Goal: Task Accomplishment & Management: Use online tool/utility

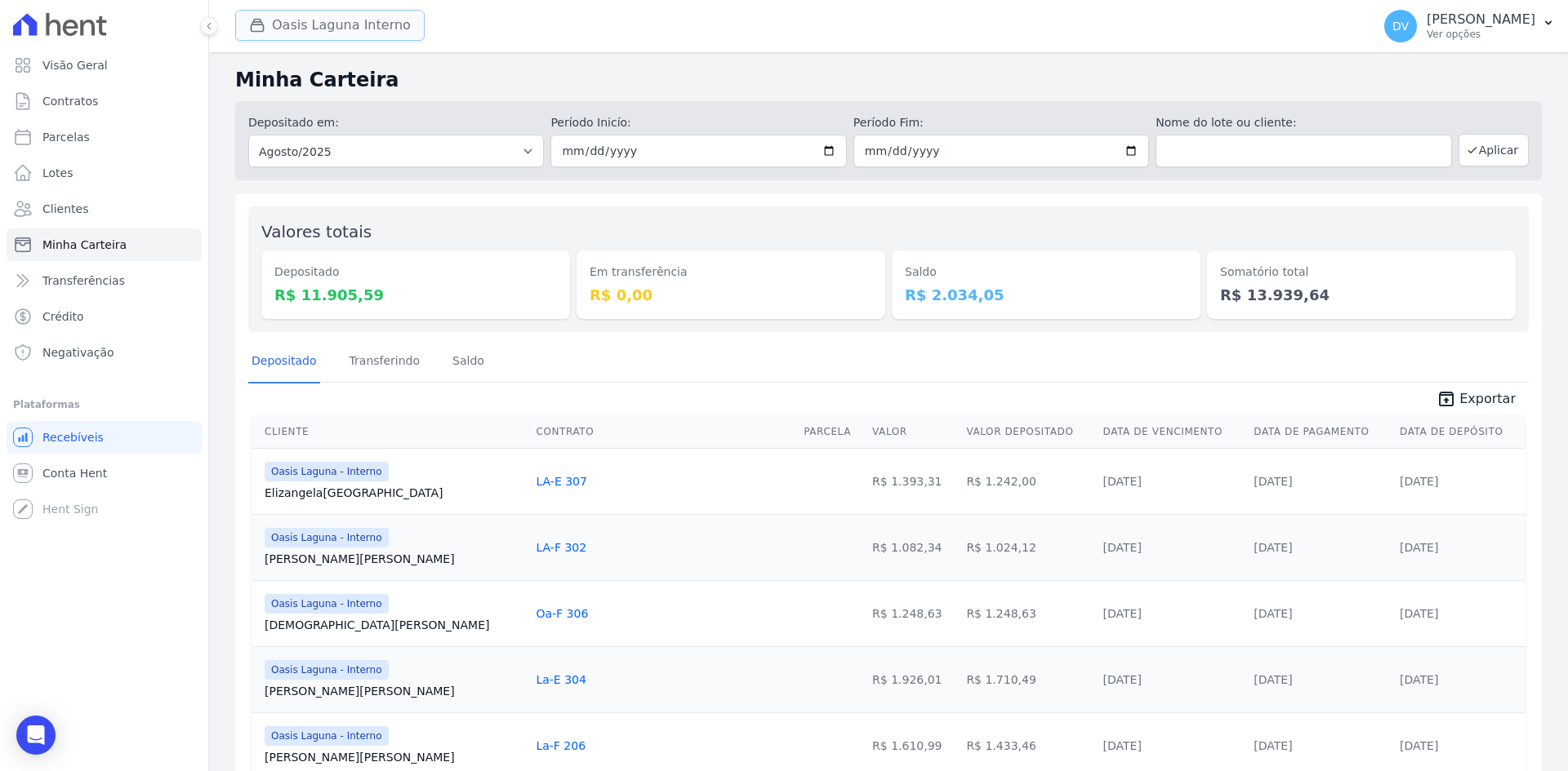
drag, startPoint x: 0, startPoint y: 0, endPoint x: 321, endPoint y: 27, distance: 322.1
click at [321, 27] on button "Oasis Laguna Interno" at bounding box center [330, 25] width 190 height 31
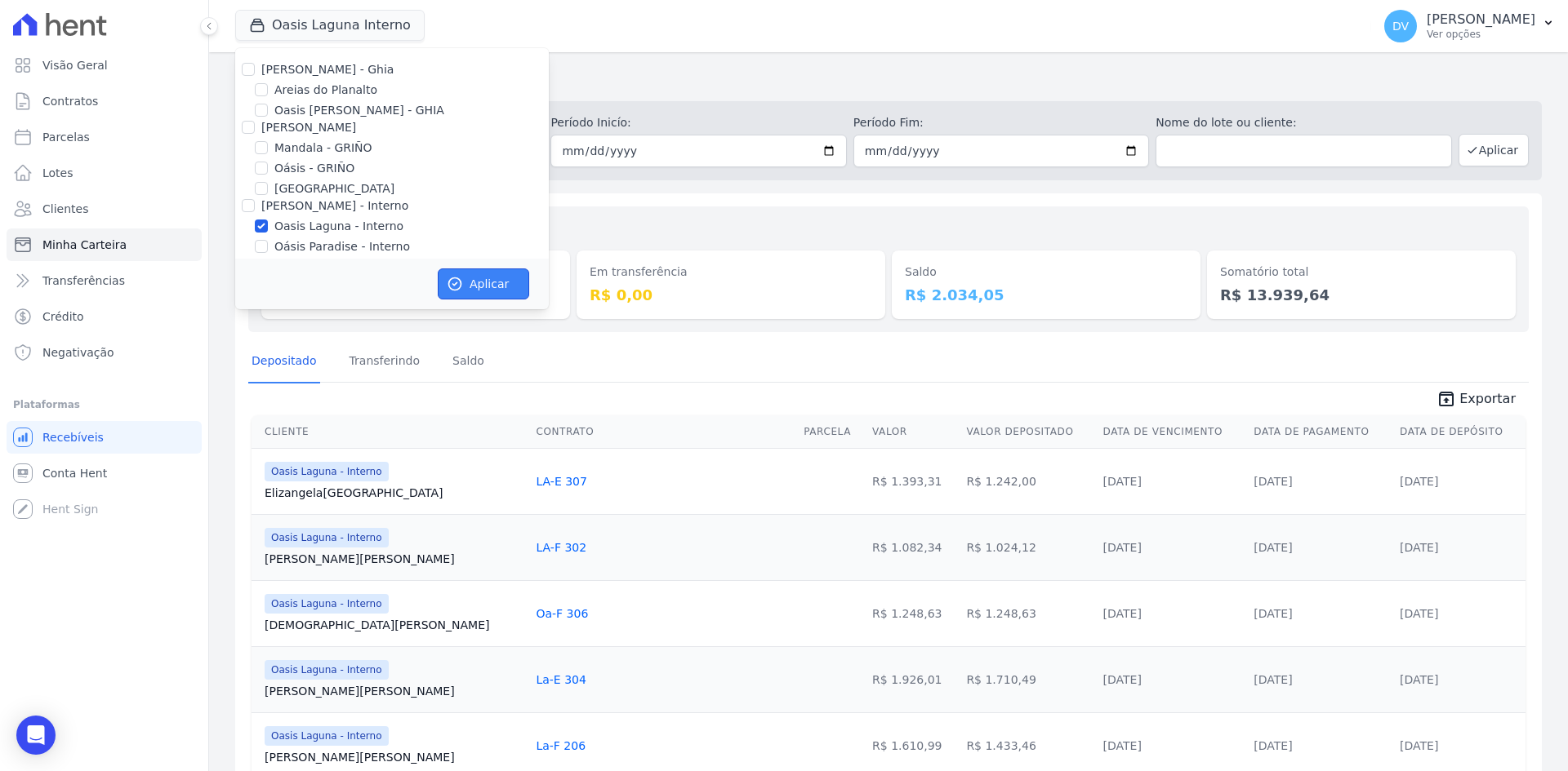
click at [495, 291] on button "Aplicar" at bounding box center [484, 284] width 92 height 31
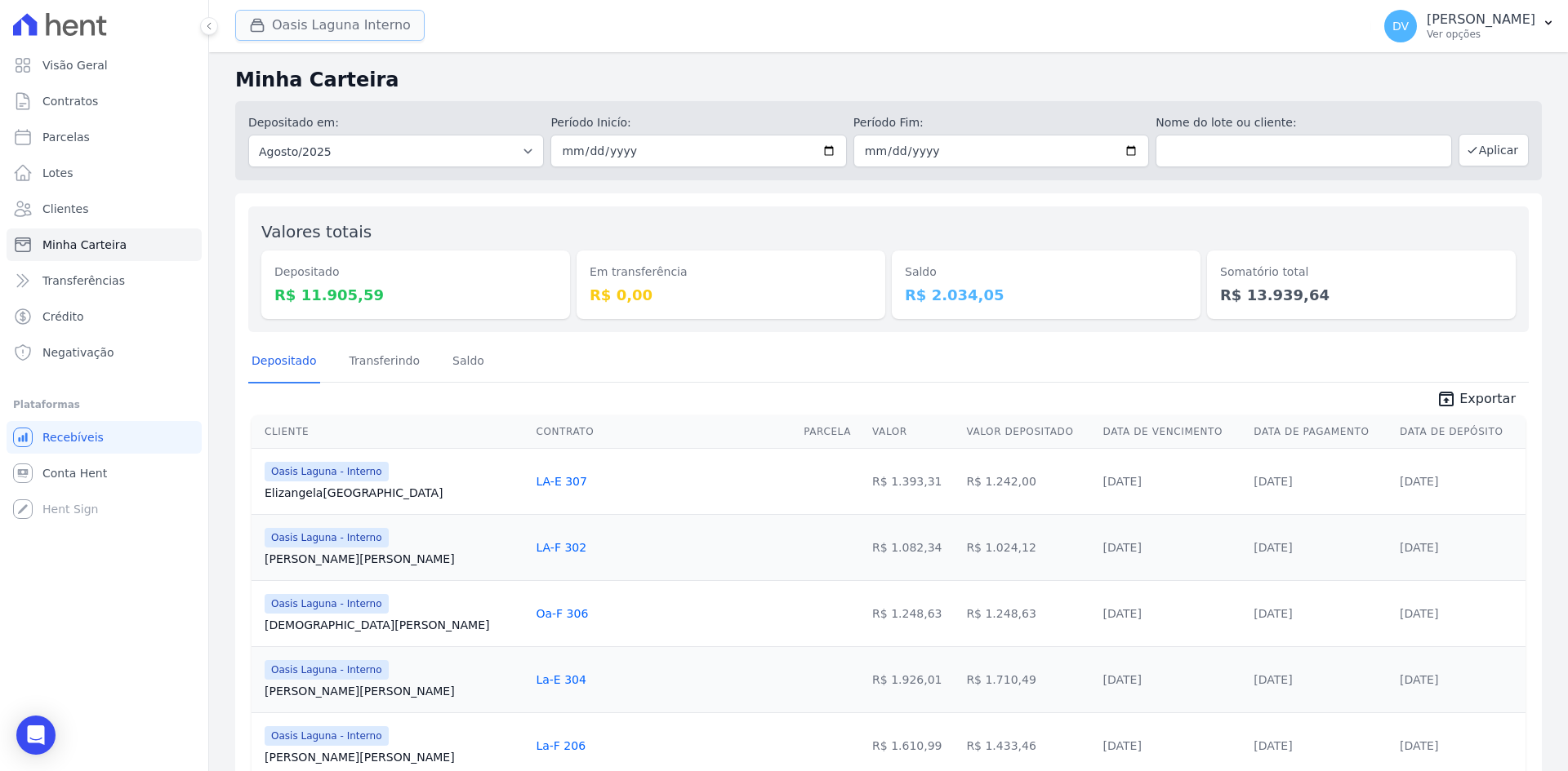
click at [299, 17] on button "Oasis Laguna Interno" at bounding box center [330, 25] width 190 height 31
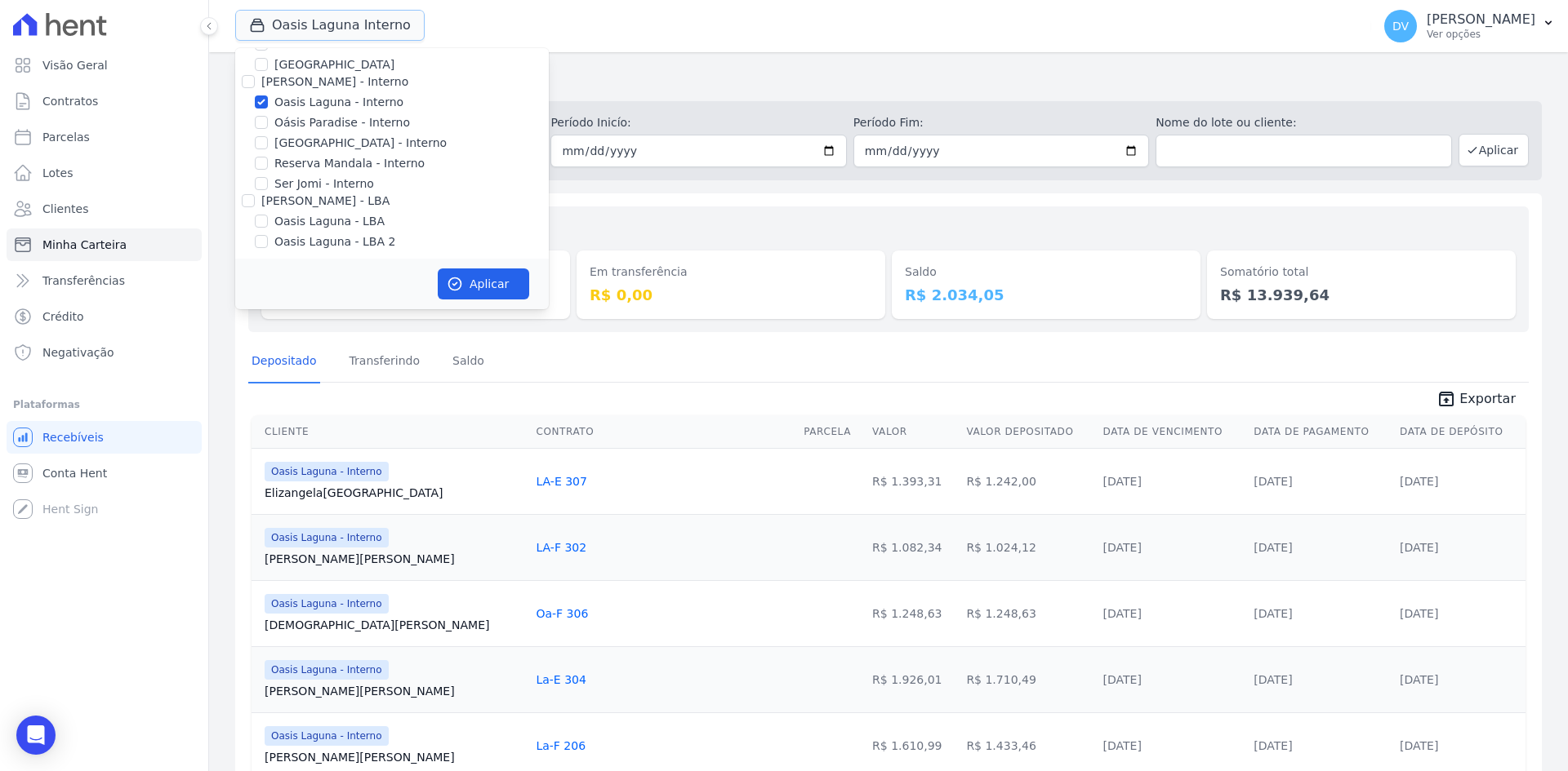
scroll to position [129, 0]
click at [261, 95] on input "Oasis Laguna - Interno" at bounding box center [261, 97] width 13 height 13
checkbox input "false"
click at [261, 157] on input "Reserva Mandala - Interno" at bounding box center [261, 157] width 13 height 13
checkbox input "true"
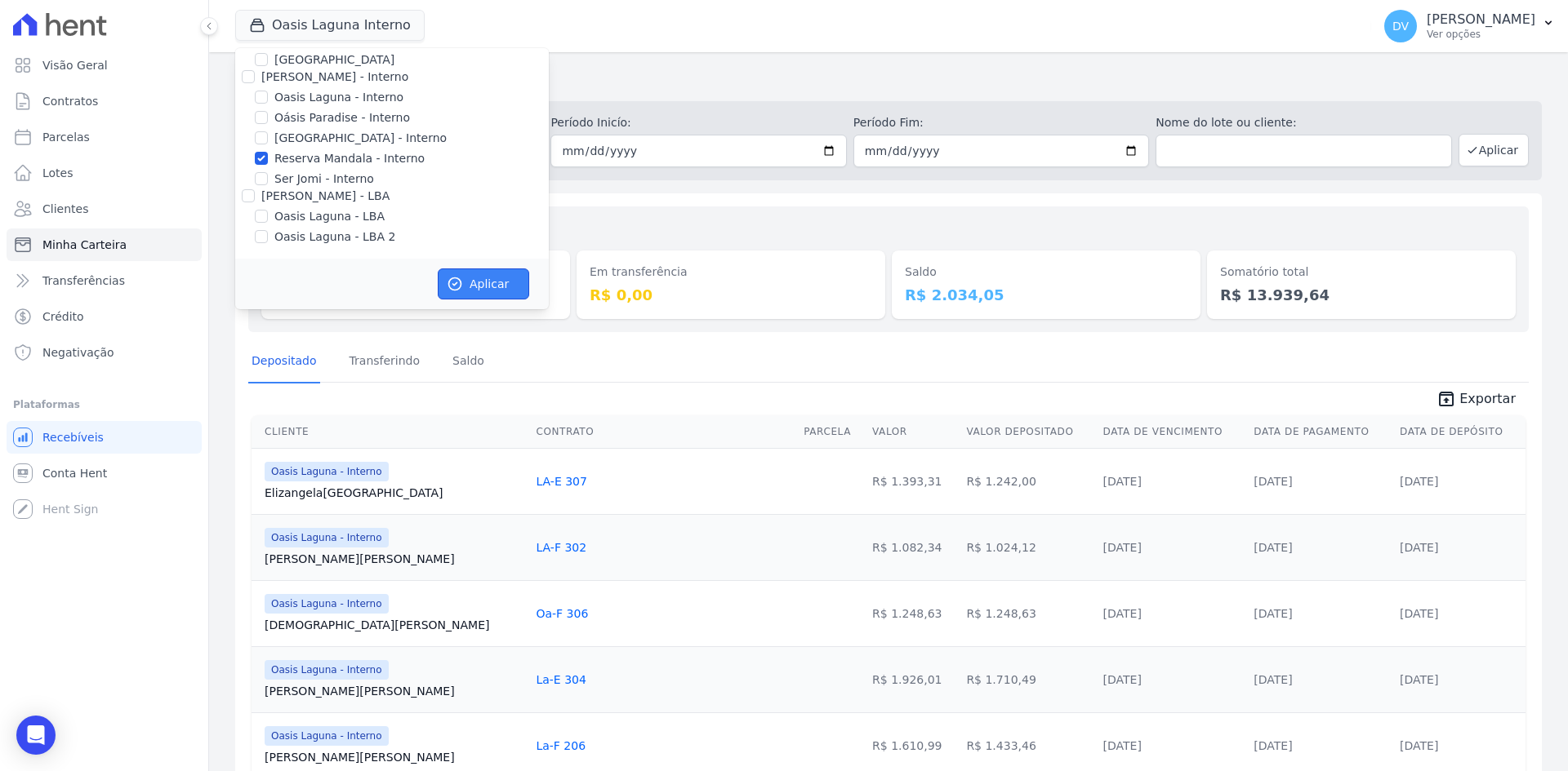
click at [474, 284] on button "Aplicar" at bounding box center [484, 284] width 92 height 31
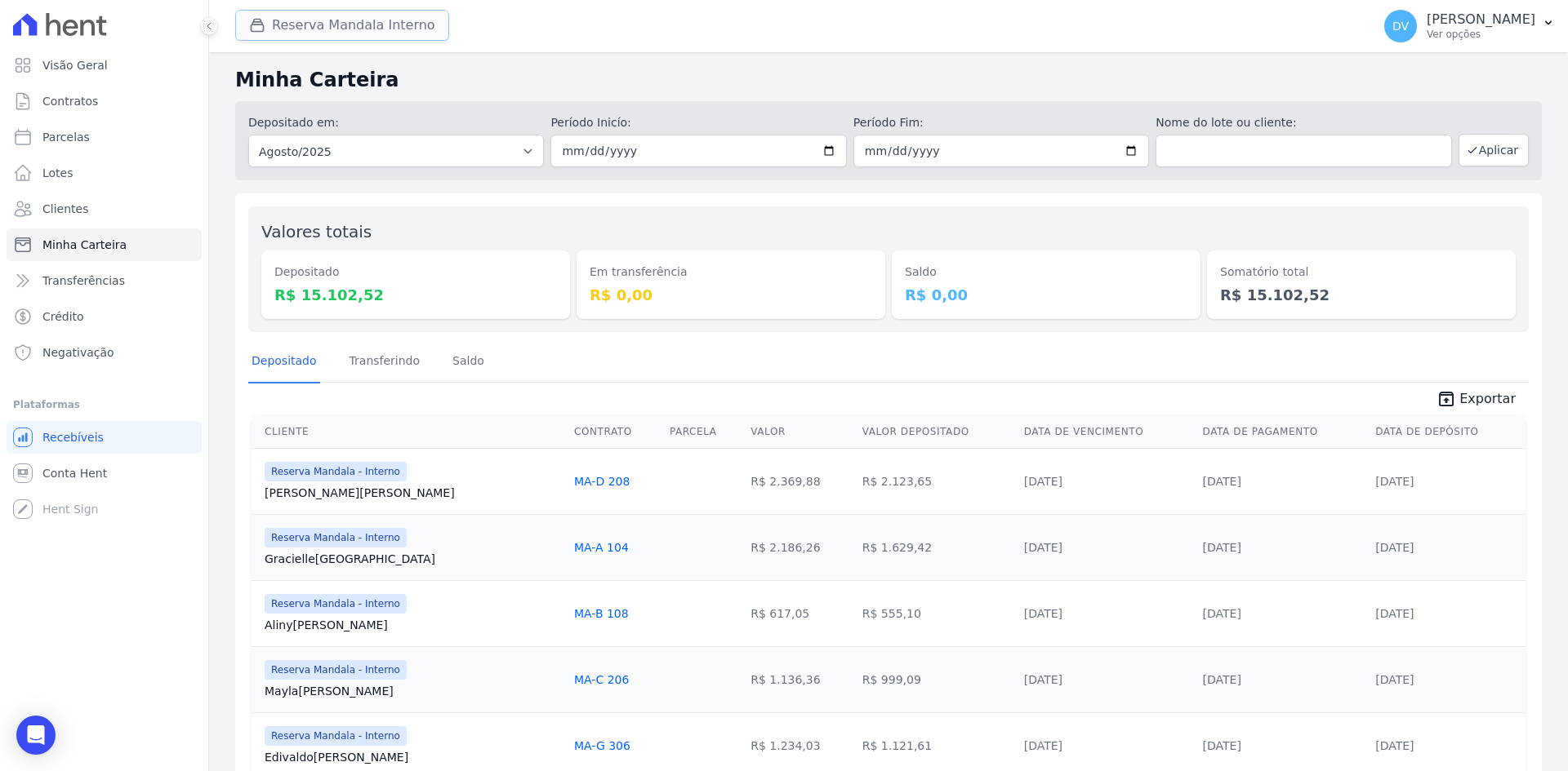
click at [301, 20] on button "Reserva Mandala Interno" at bounding box center [342, 25] width 214 height 31
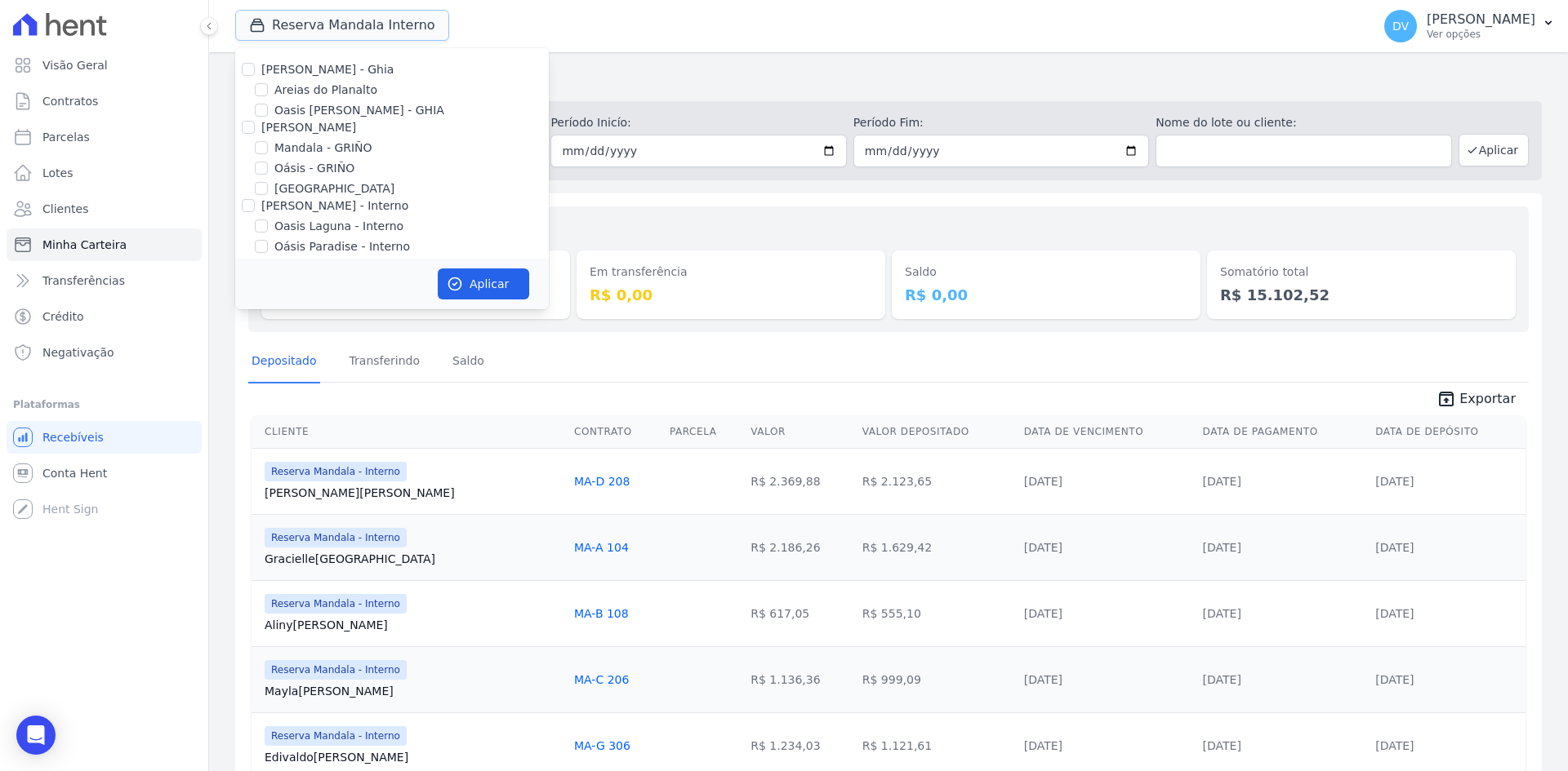
scroll to position [129, 0]
click at [261, 157] on input "Reserva Mandala - Interno" at bounding box center [261, 157] width 13 height 13
checkbox input "false"
click at [260, 137] on input "[GEOGRAPHIC_DATA] - Interno" at bounding box center [261, 138] width 13 height 13
checkbox input "true"
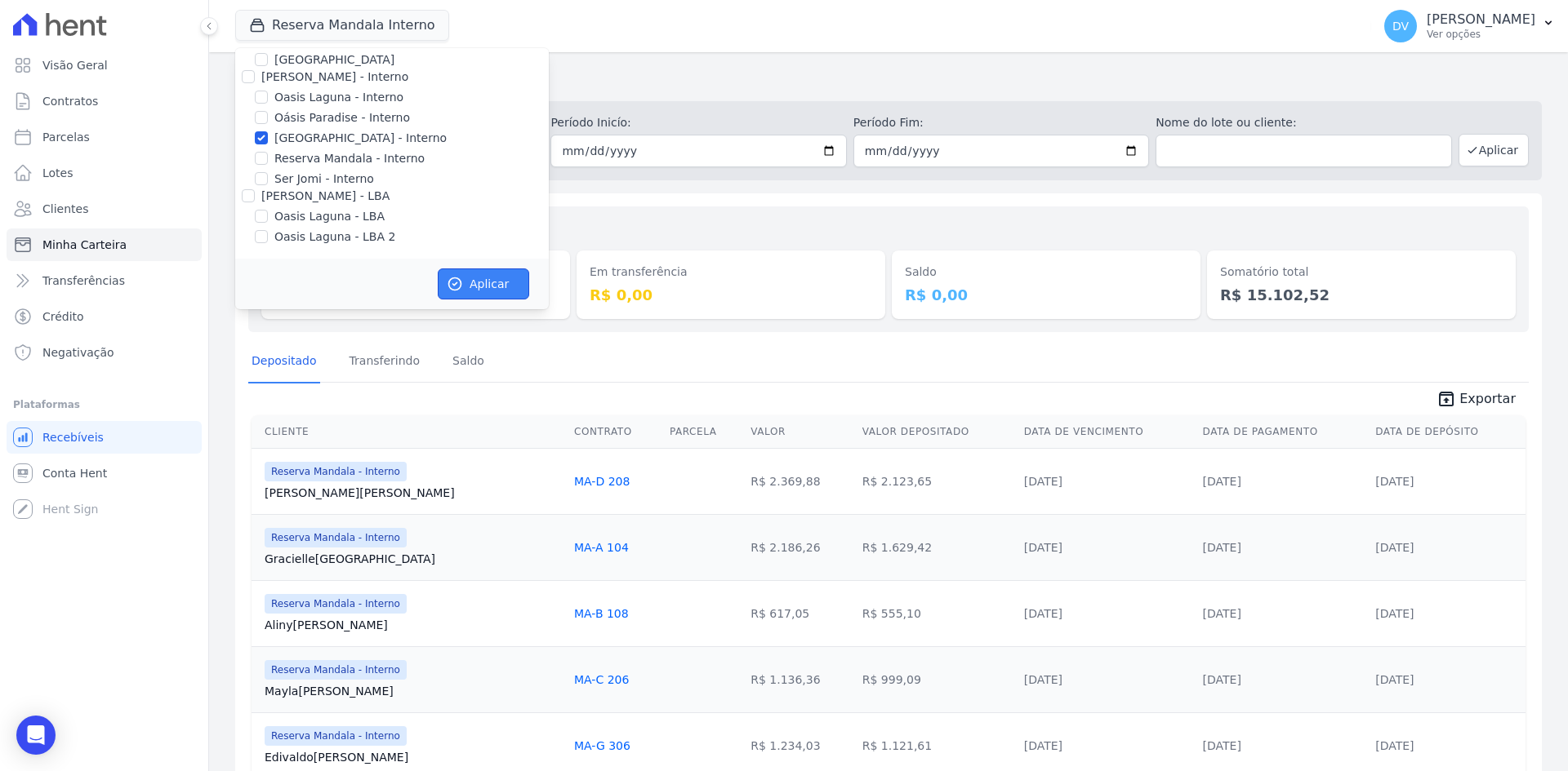
click at [482, 291] on button "Aplicar" at bounding box center [484, 284] width 92 height 31
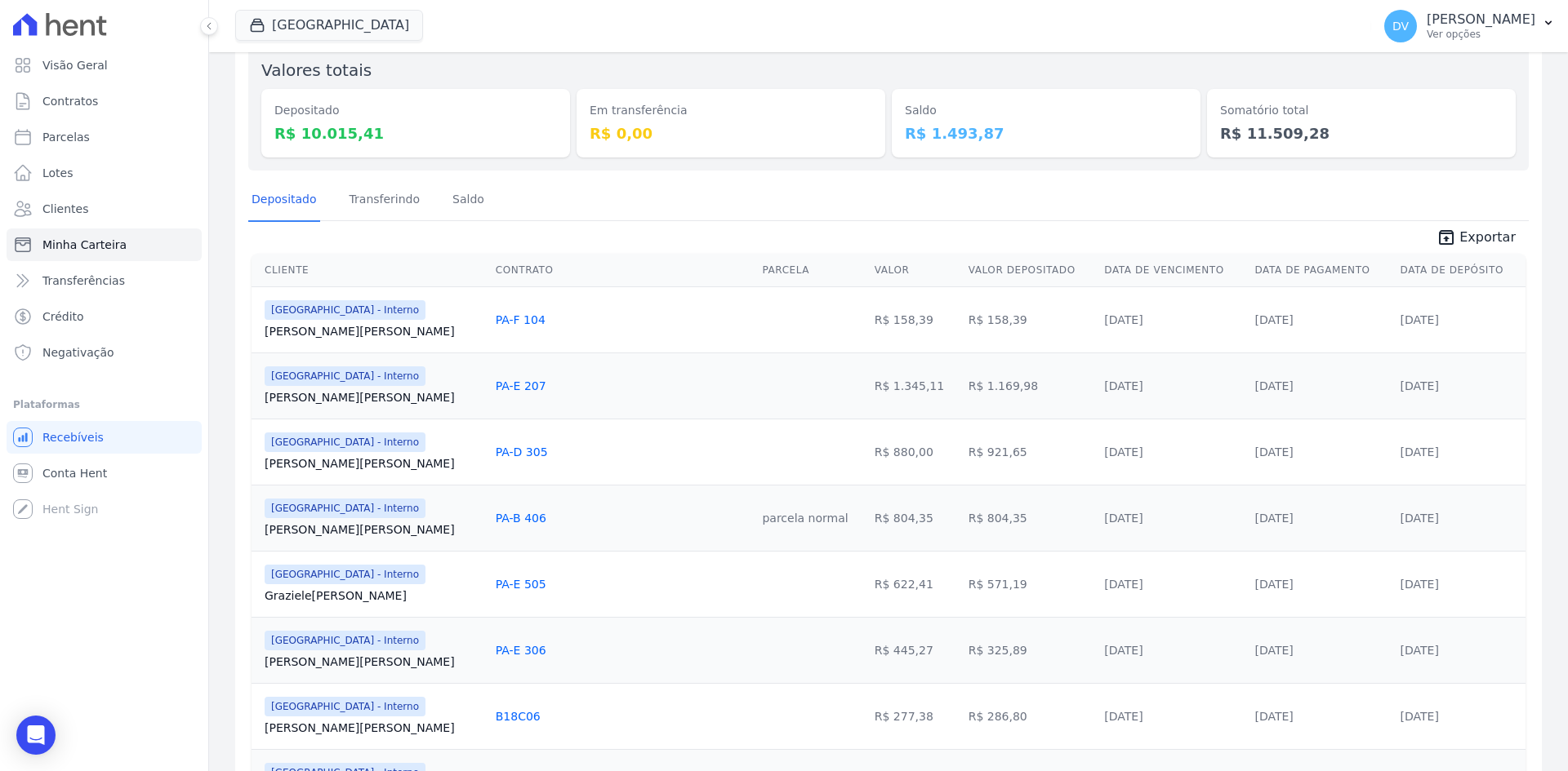
scroll to position [0, 0]
